Goal: Information Seeking & Learning: Learn about a topic

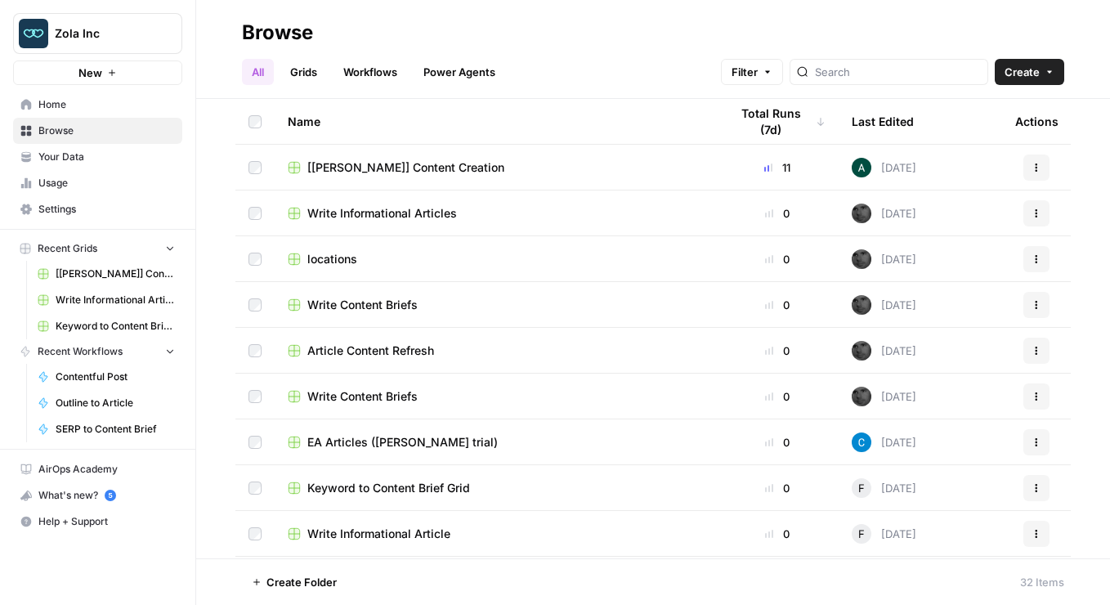
click at [108, 160] on span "Your Data" at bounding box center [106, 157] width 137 height 15
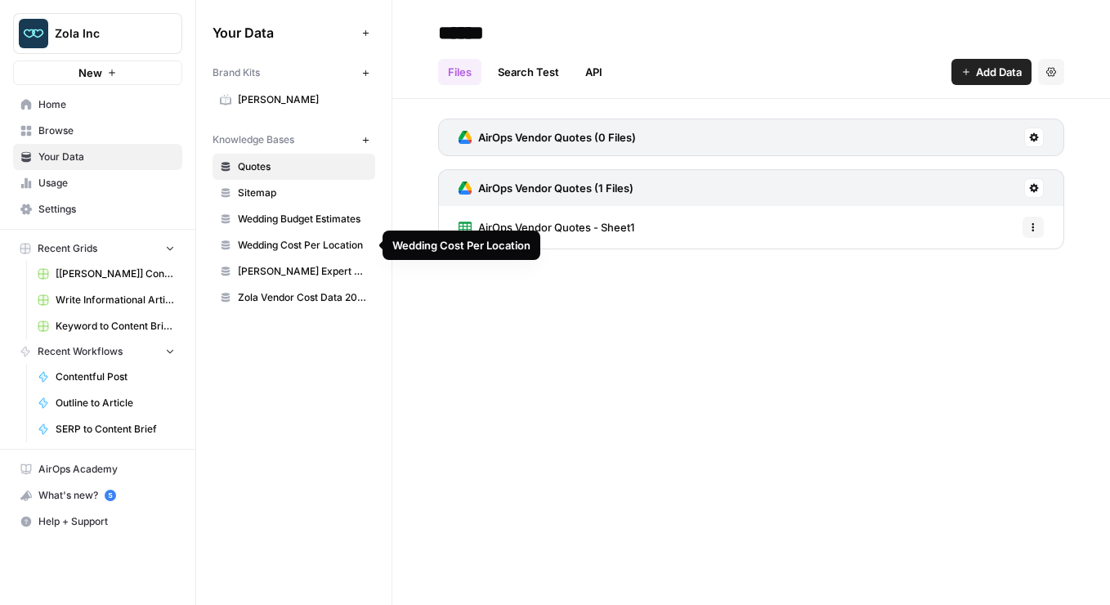
click at [311, 251] on span "Wedding Cost Per Location" at bounding box center [303, 245] width 130 height 15
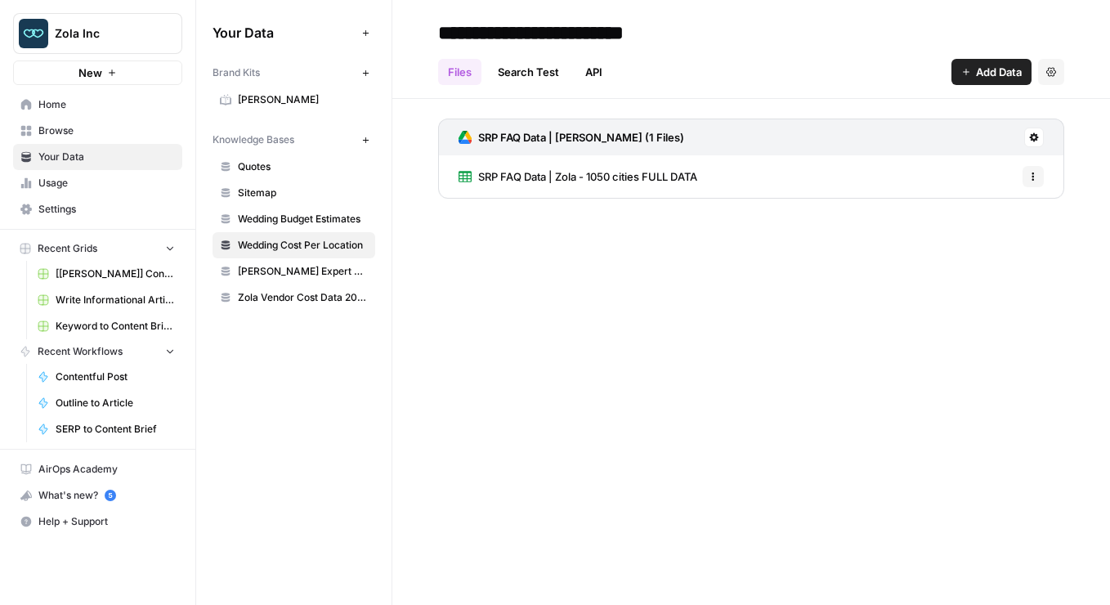
click at [563, 177] on span "SRP FAQ Data | Zola - 1050 cities FULL DATA" at bounding box center [587, 176] width 219 height 16
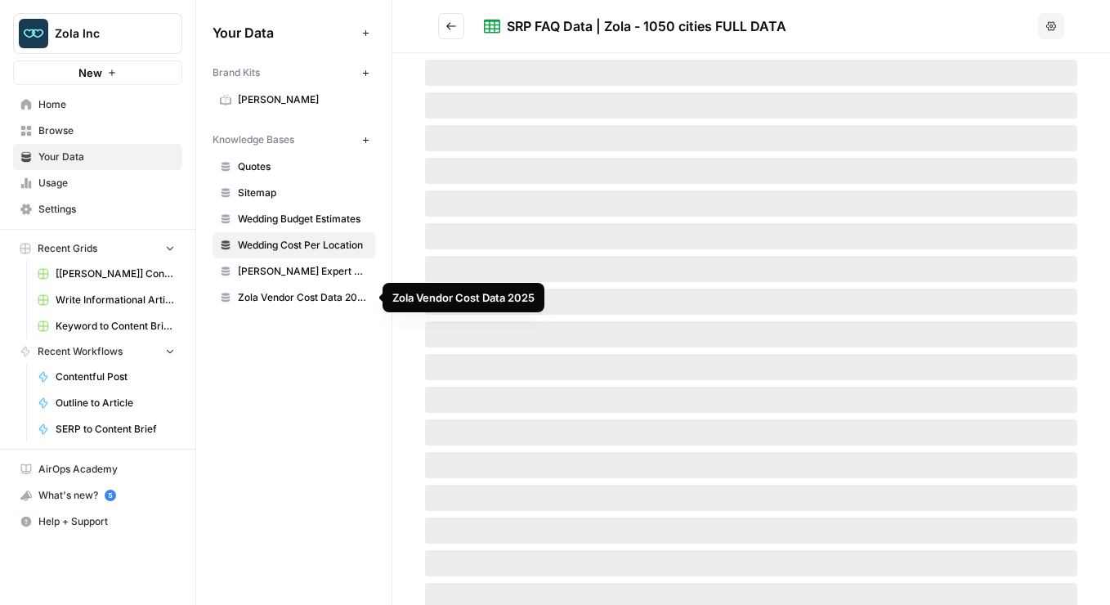
click at [332, 304] on span "Zola Vendor Cost Data 2025" at bounding box center [303, 297] width 130 height 15
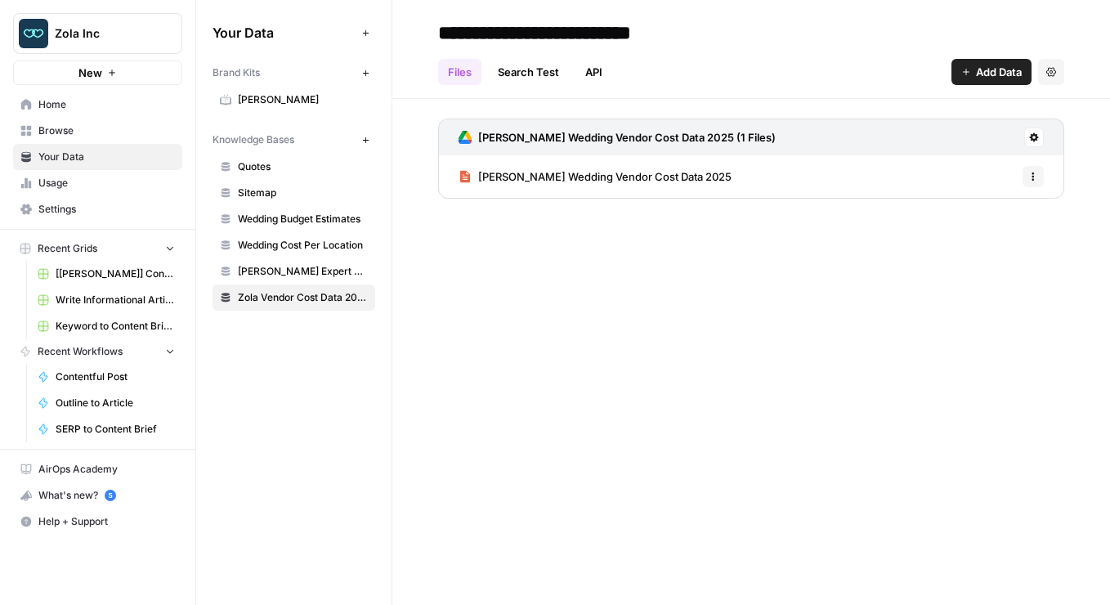
click at [541, 170] on span "[PERSON_NAME] Wedding Vendor Cost Data 2025" at bounding box center [604, 176] width 253 height 16
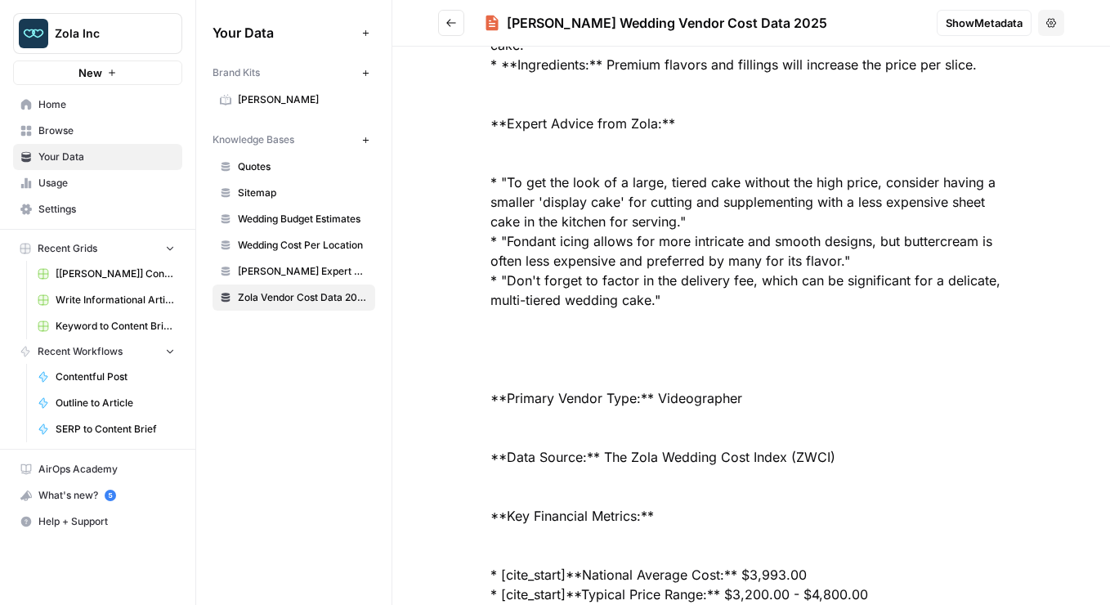
scroll to position [6479, 0]
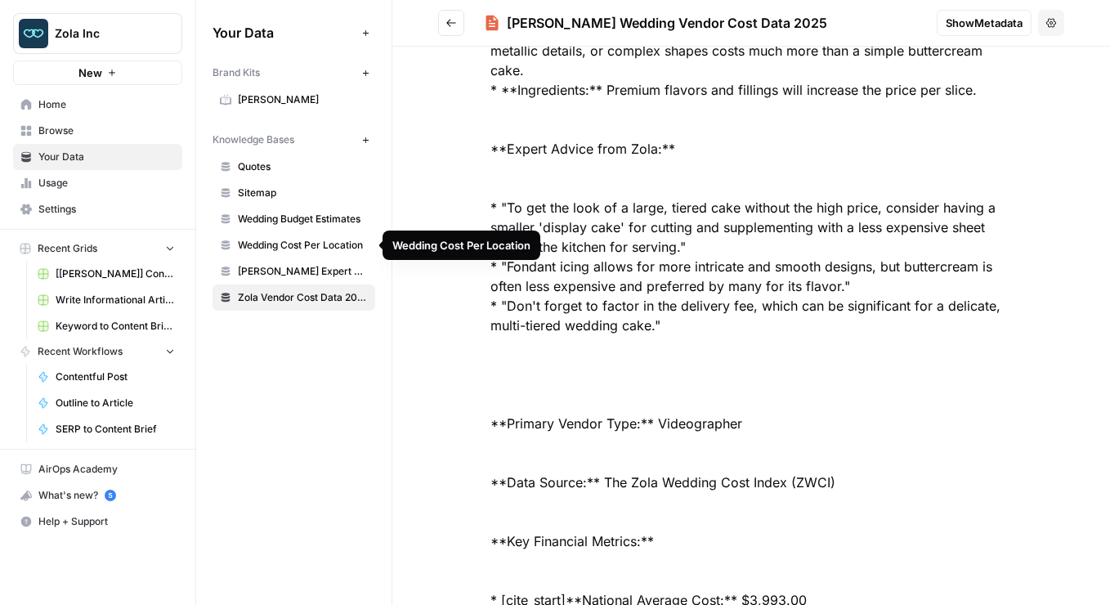
click at [311, 248] on span "Wedding Cost Per Location" at bounding box center [303, 245] width 130 height 15
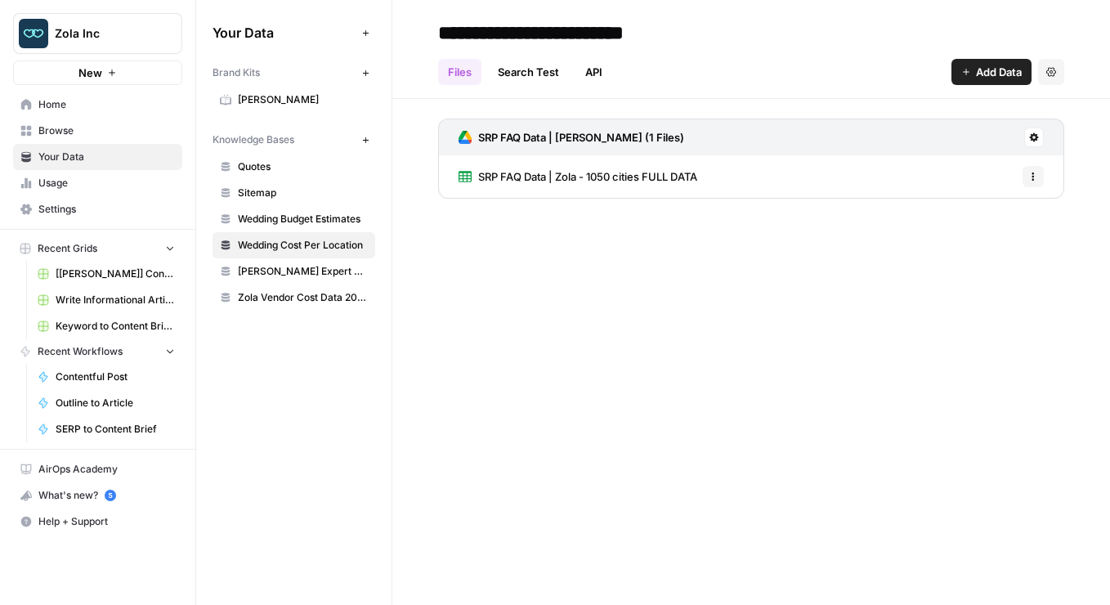
click at [584, 177] on span "SRP FAQ Data | Zola - 1050 cities FULL DATA" at bounding box center [587, 176] width 219 height 16
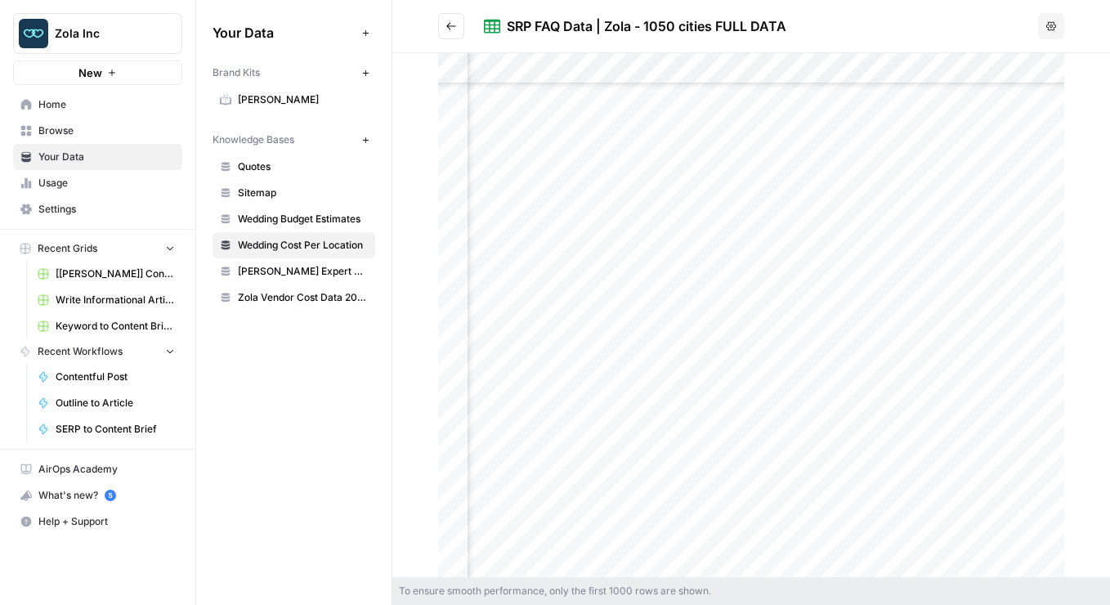
scroll to position [9591, 374]
click at [324, 219] on span "Wedding Budget Estimates" at bounding box center [303, 219] width 130 height 15
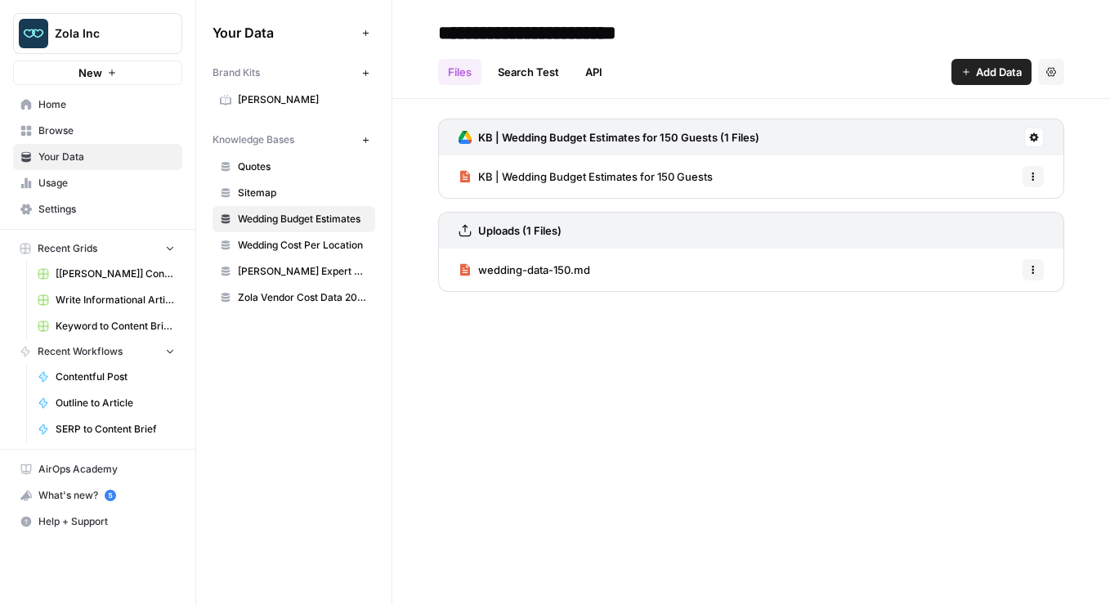
click at [346, 252] on span "Wedding Cost Per Location" at bounding box center [303, 245] width 130 height 15
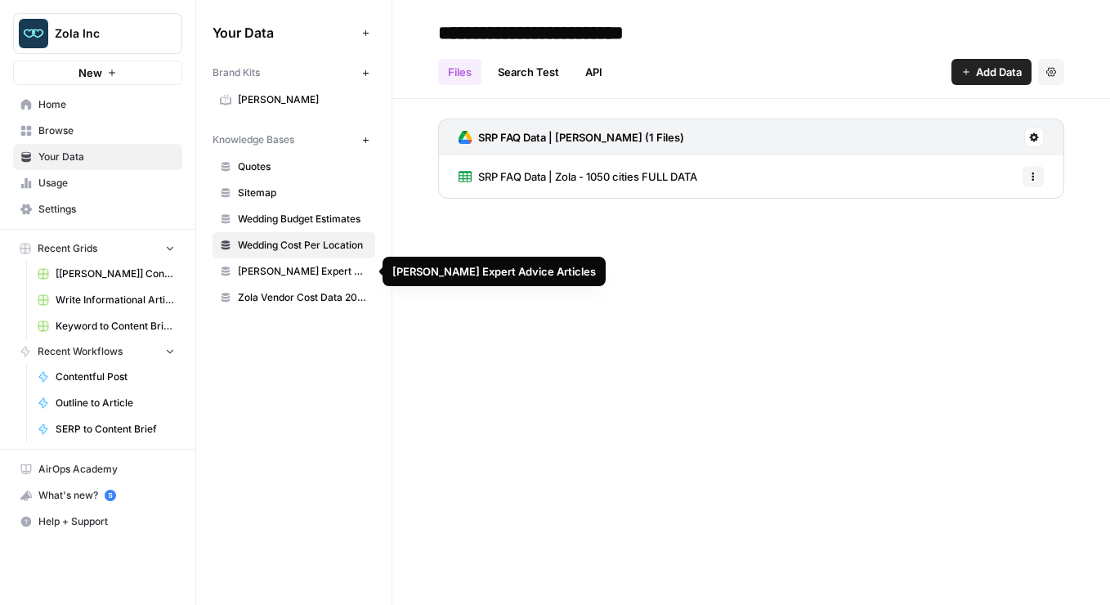
click at [586, 168] on span "SRP FAQ Data | Zola - 1050 cities FULL DATA" at bounding box center [587, 176] width 219 height 16
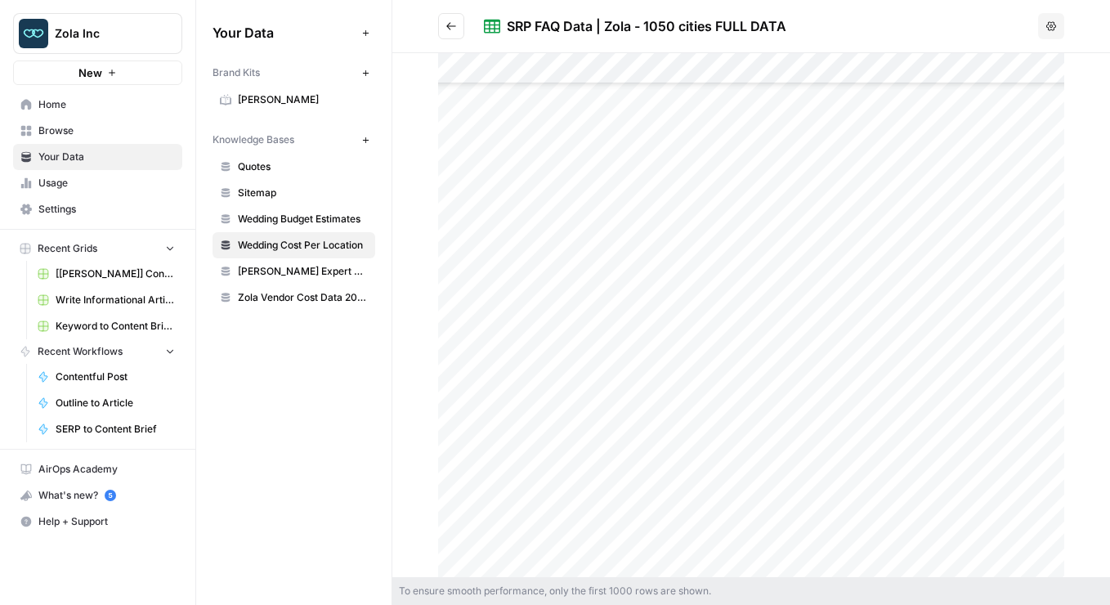
scroll to position [104, 0]
